Goal: Task Accomplishment & Management: Complete application form

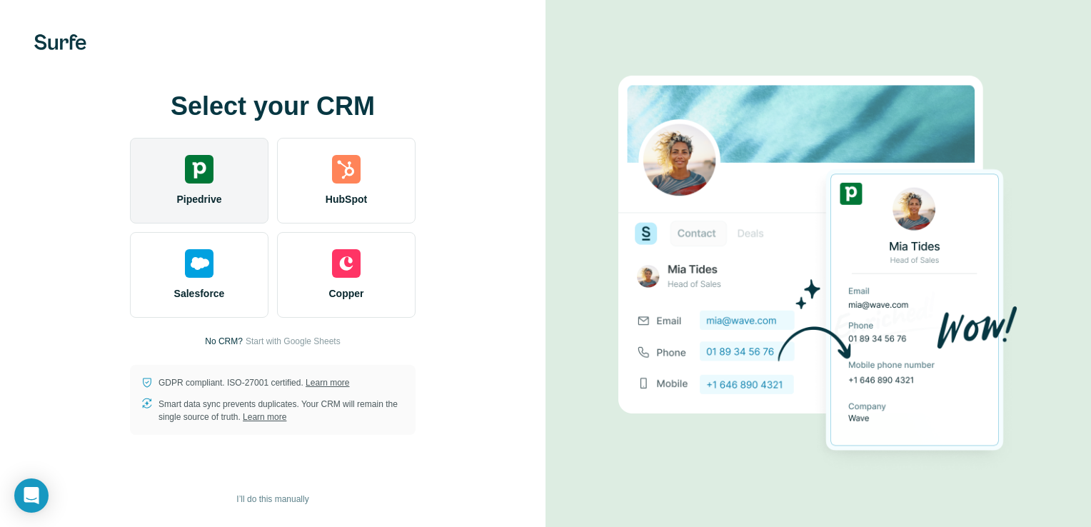
click at [203, 182] on img at bounding box center [199, 169] width 29 height 29
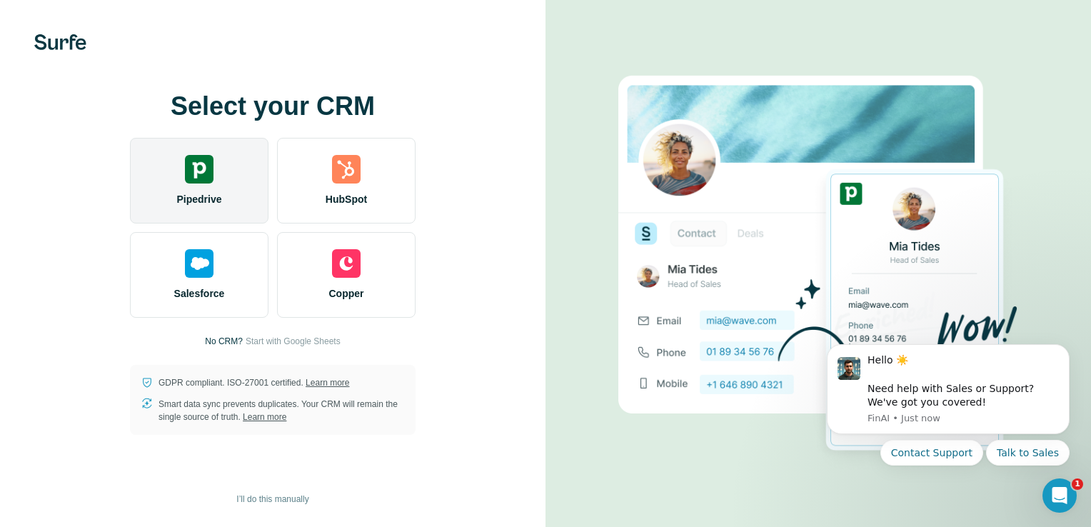
click at [204, 176] on img at bounding box center [199, 169] width 29 height 29
